Goal: Information Seeking & Learning: Find specific fact

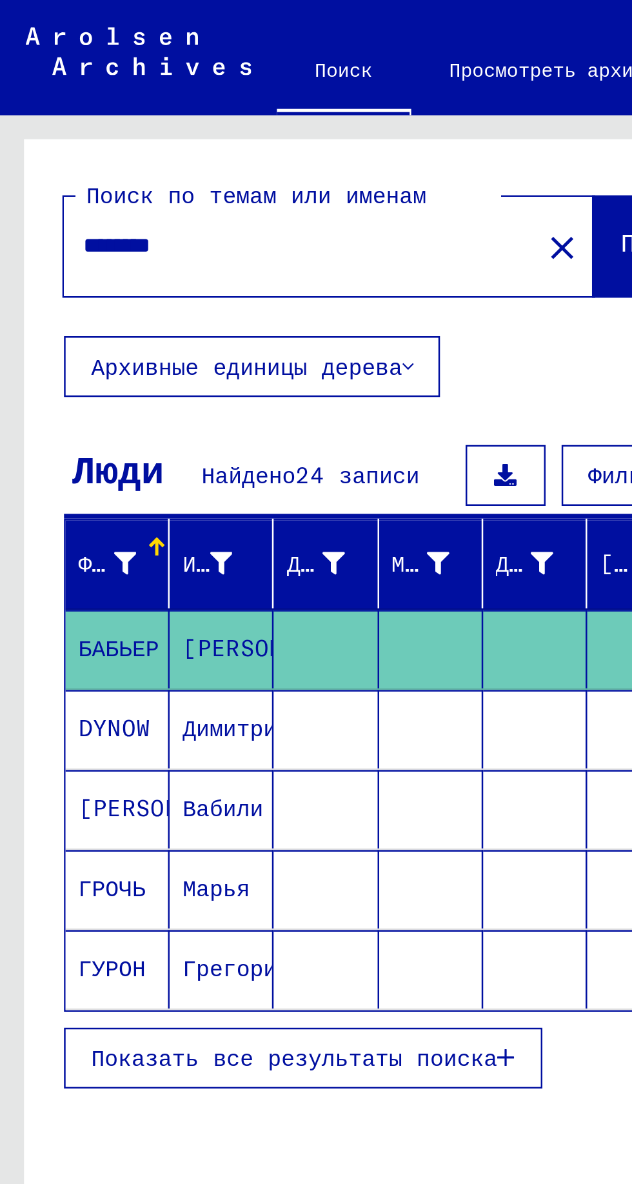
click at [163, 152] on button "Архивные единицы дерева" at bounding box center [102, 147] width 152 height 25
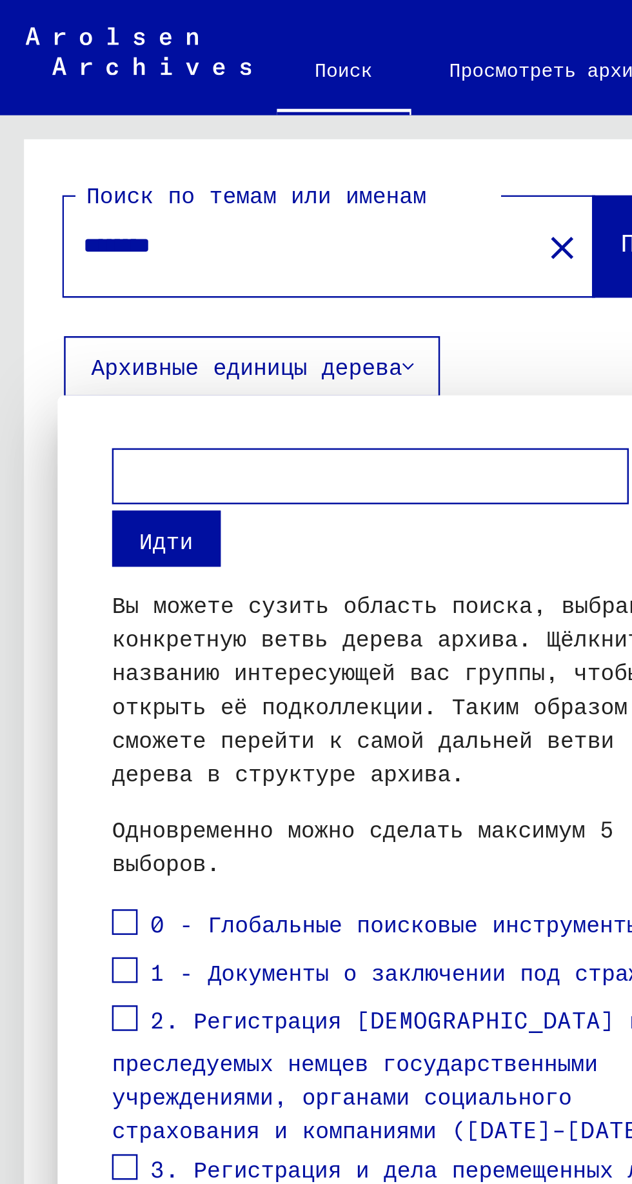
click at [210, 101] on div at bounding box center [316, 592] width 632 height 1184
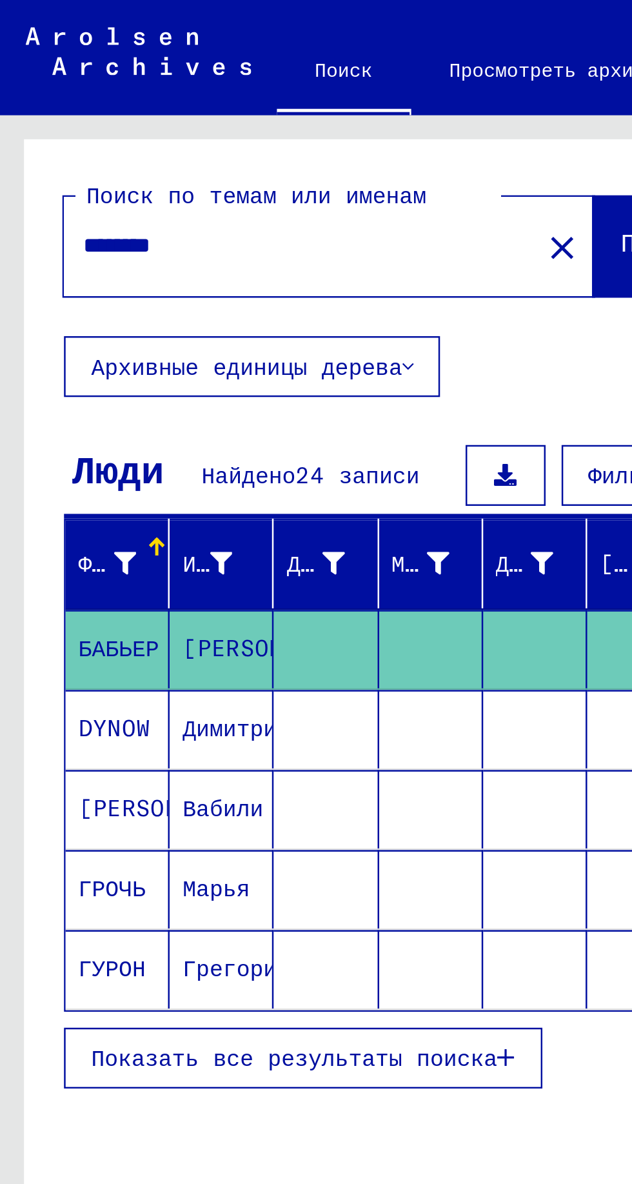
click at [100, 101] on input "********" at bounding box center [121, 99] width 175 height 14
type input "*"
type input "**********"
click at [250, 104] on font "Поиск" at bounding box center [265, 98] width 31 height 13
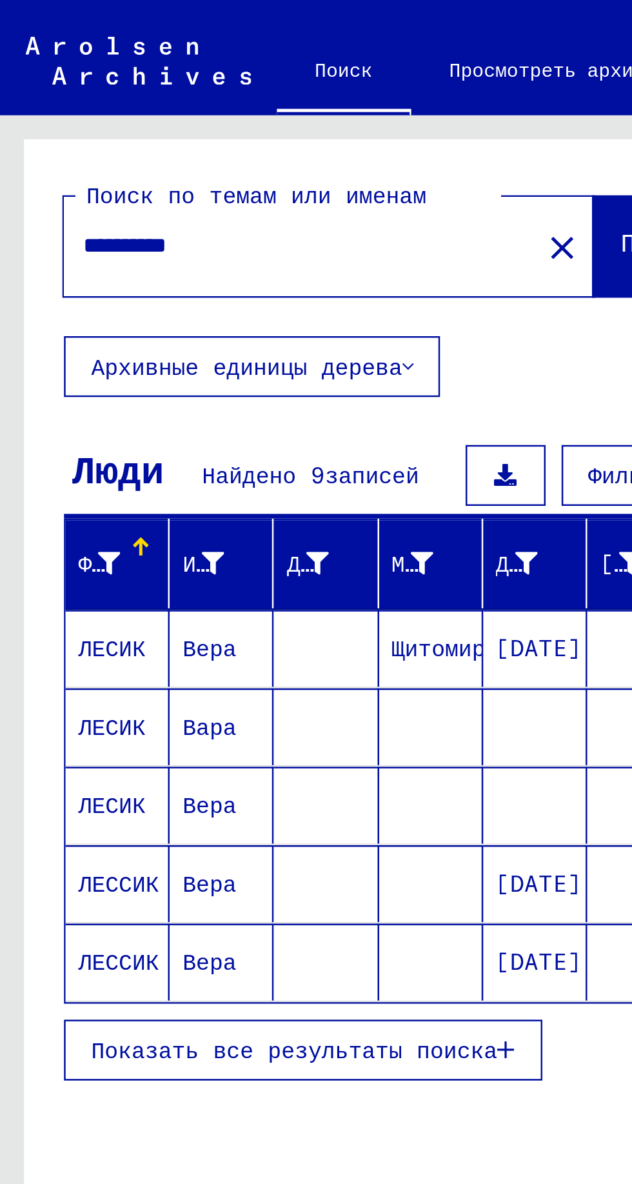
click at [174, 424] on font "Показать все результаты поиска" at bounding box center [119, 423] width 164 height 12
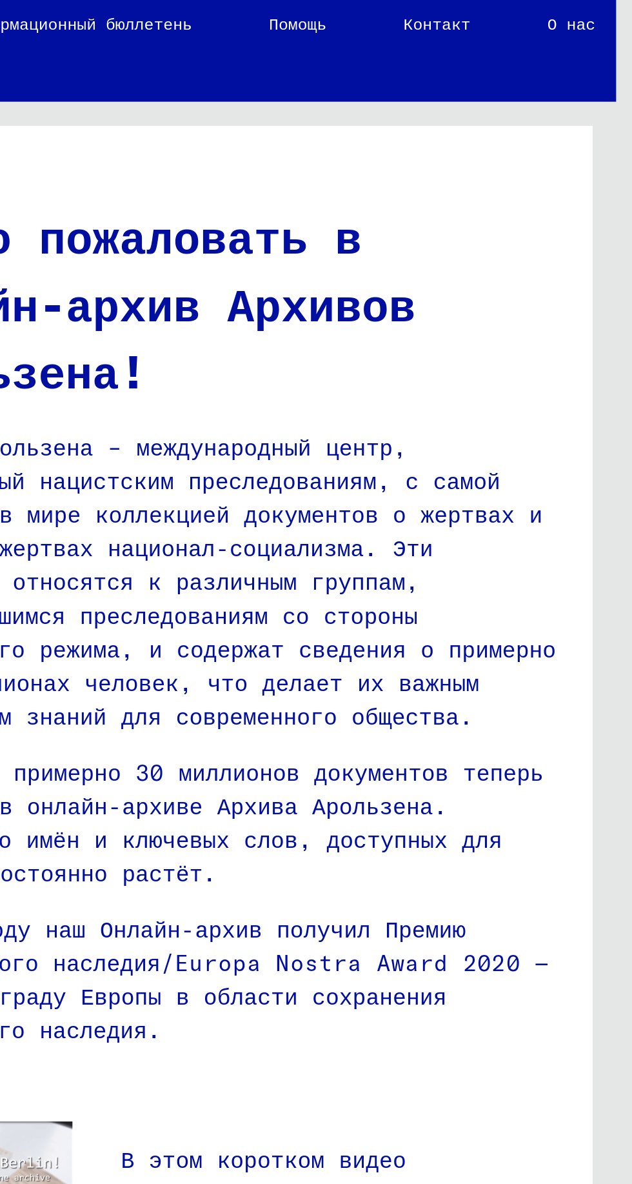
scroll to position [63, 0]
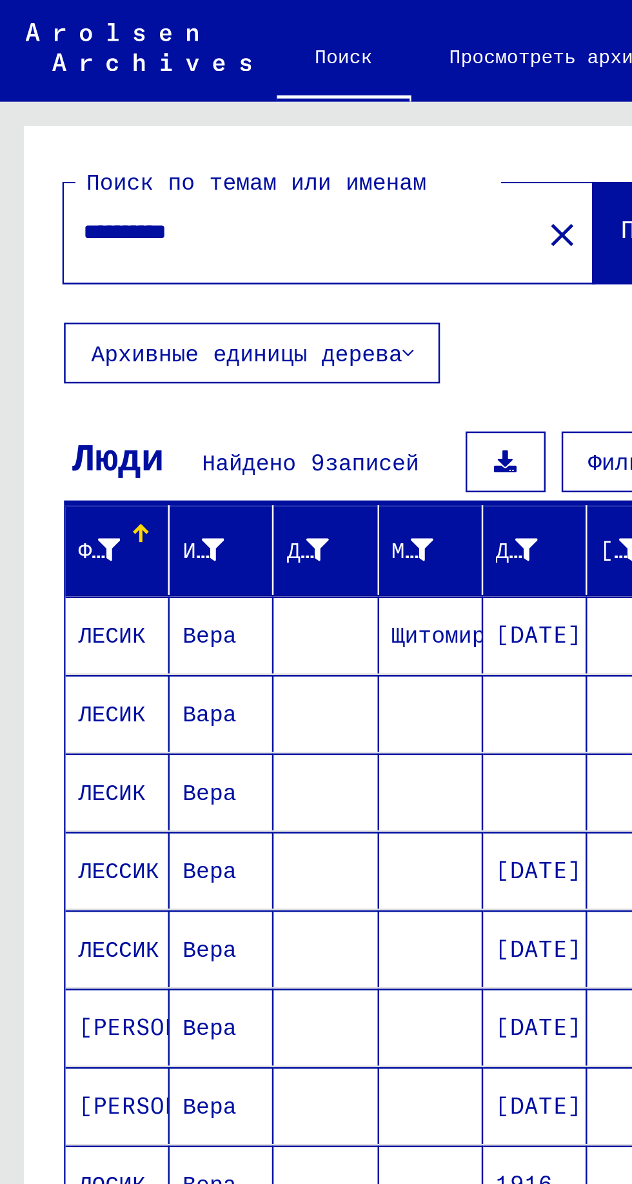
click at [49, 255] on font "ЛЕСИК" at bounding box center [45, 261] width 27 height 12
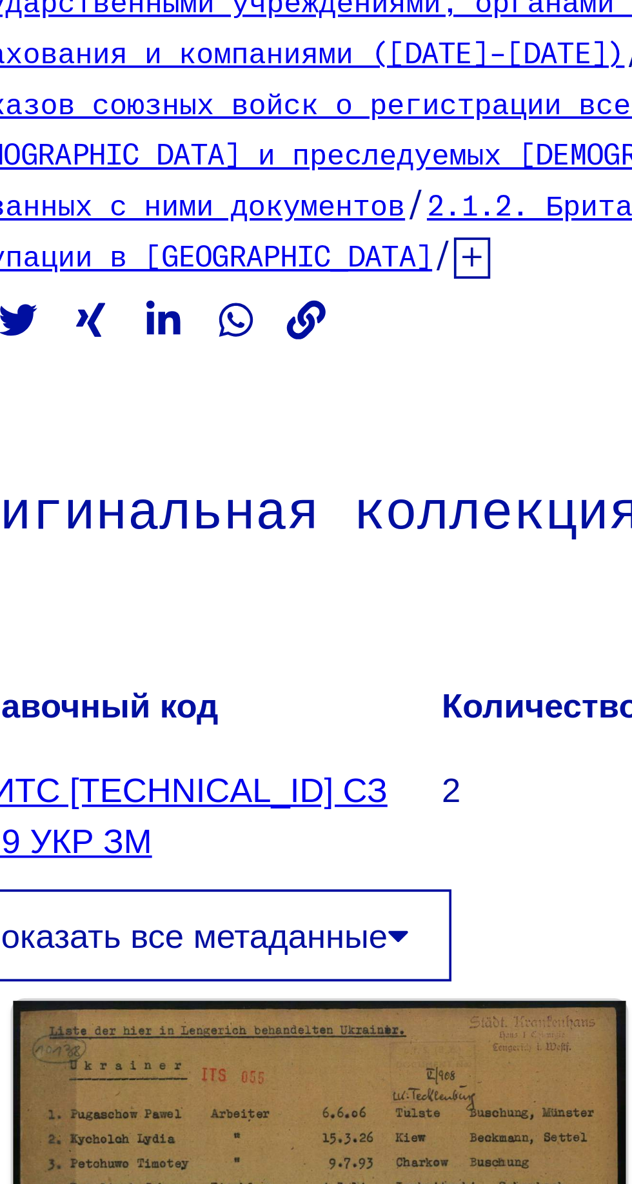
scroll to position [63, 39]
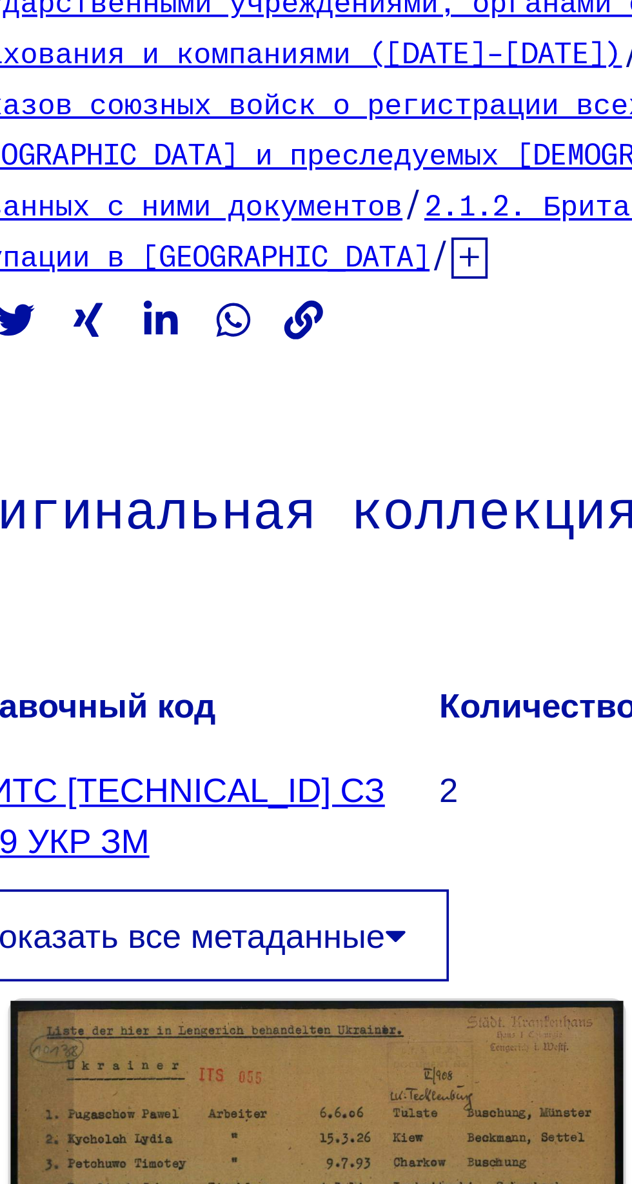
click at [427, 329] on button "Показать все метаданные" at bounding box center [367, 341] width 137 height 25
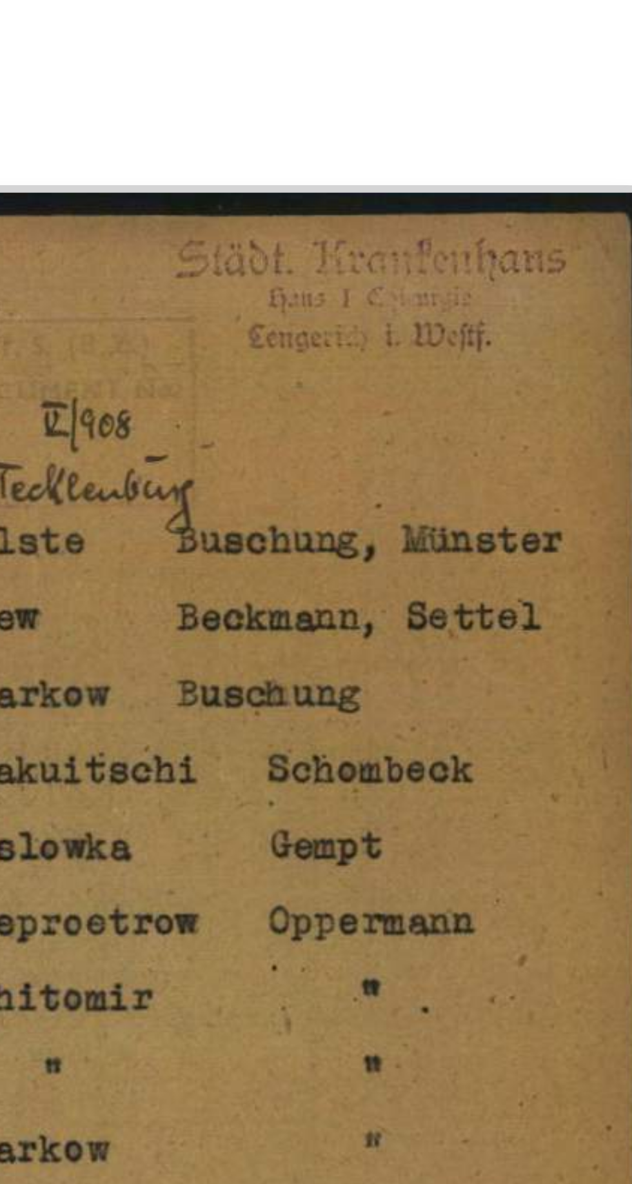
scroll to position [0, 57]
